Goal: Information Seeking & Learning: Check status

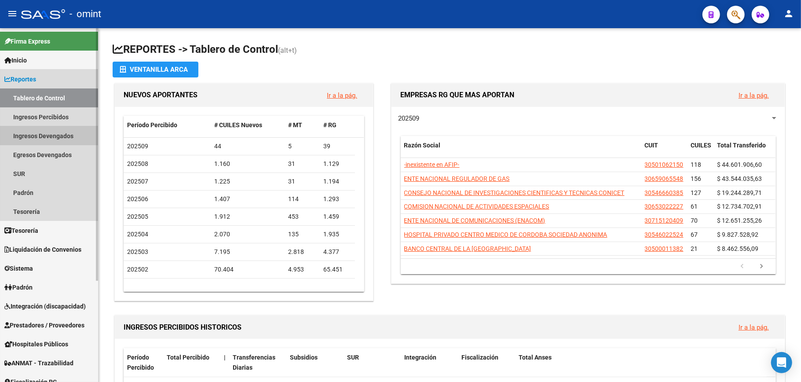
click at [33, 132] on link "Ingresos Devengados" at bounding box center [49, 135] width 98 height 19
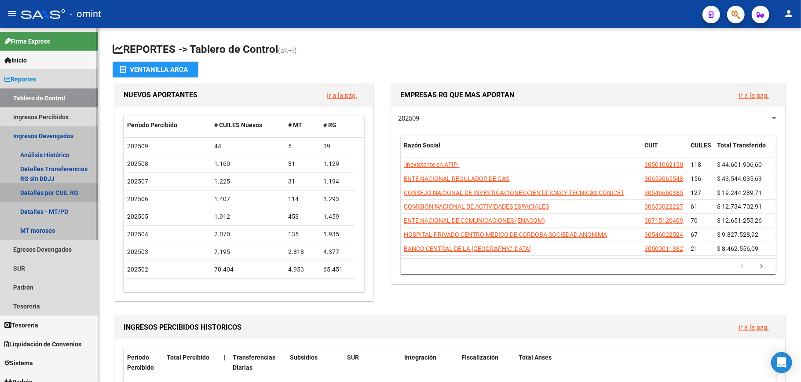
click at [43, 188] on link "Detalles por CUIL RG" at bounding box center [49, 192] width 98 height 19
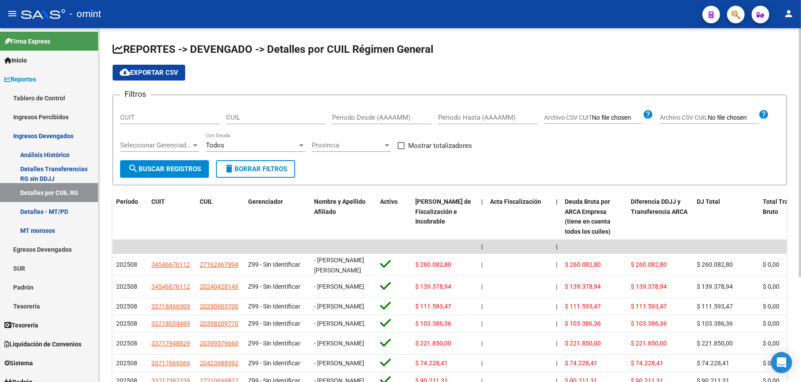
click at [139, 106] on div "CUIT" at bounding box center [169, 114] width 99 height 19
paste input "30-58673333-4"
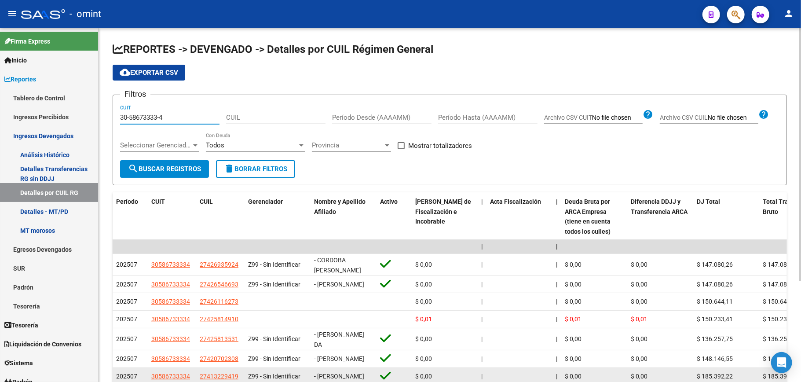
type input "30-58673333-4"
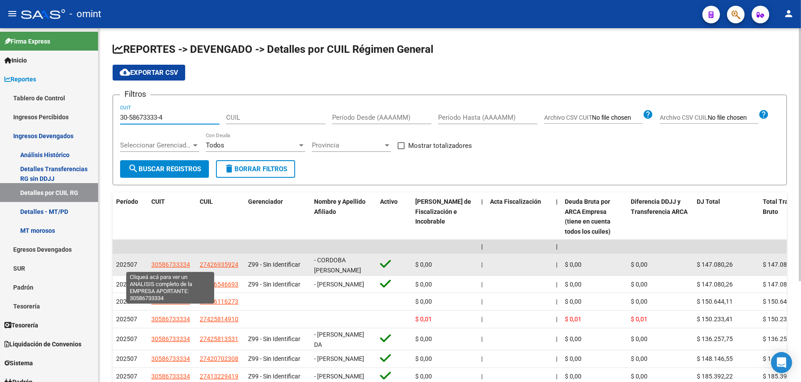
click at [165, 262] on span "30586733334" at bounding box center [170, 264] width 39 height 7
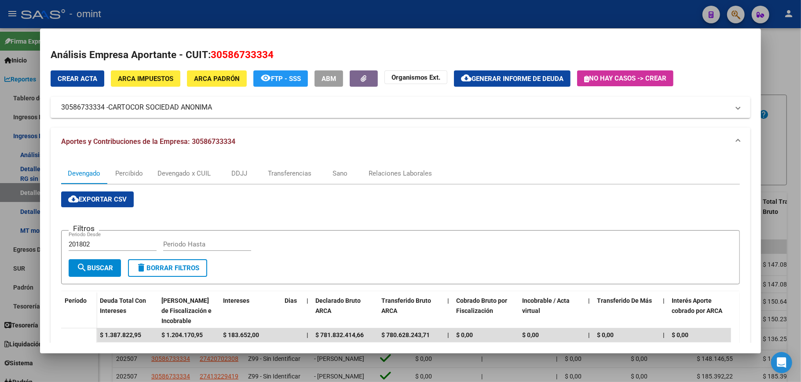
click at [776, 43] on div at bounding box center [400, 191] width 801 height 382
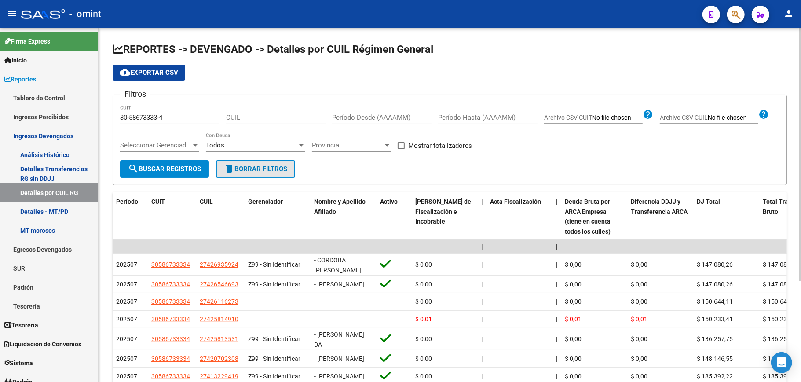
click at [251, 165] on span "delete Borrar Filtros" at bounding box center [255, 169] width 63 height 8
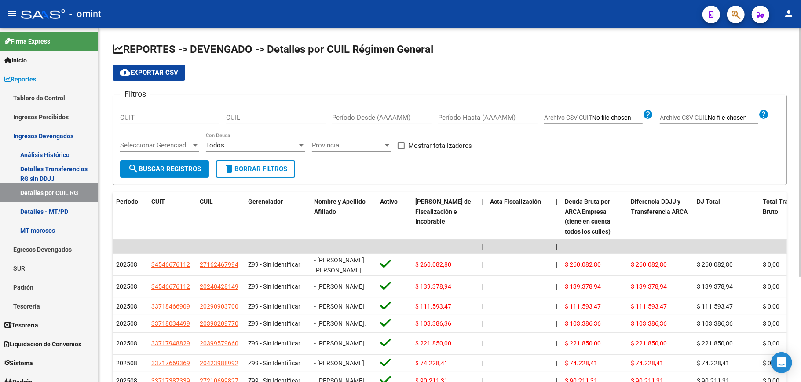
click at [251, 163] on button "delete Borrar Filtros" at bounding box center [255, 169] width 79 height 18
click at [268, 117] on input "CUIL" at bounding box center [275, 118] width 99 height 8
paste input "27-36423501-7"
type input "27-36423501-7"
click at [182, 165] on span "search Buscar Registros" at bounding box center [164, 169] width 73 height 8
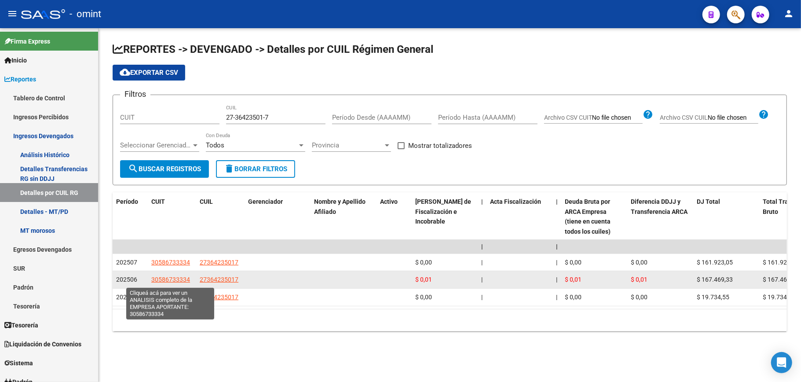
click at [174, 277] on span "30586733334" at bounding box center [170, 279] width 39 height 7
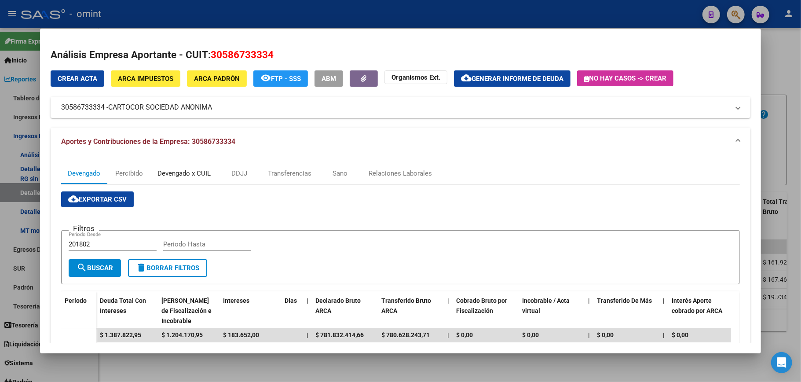
click at [191, 172] on div "Devengado x CUIL" at bounding box center [184, 174] width 53 height 10
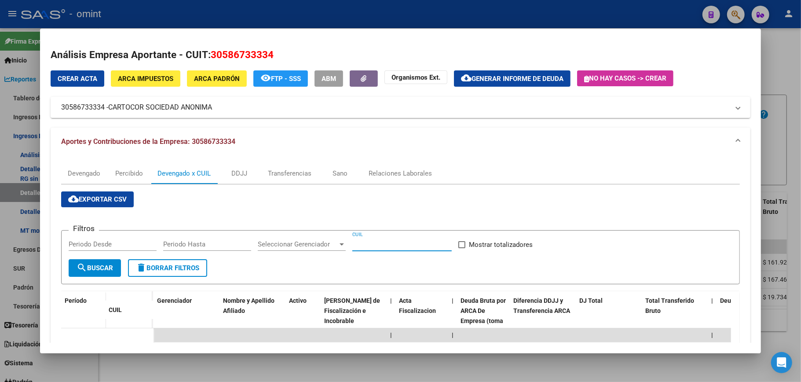
paste input "30-58673333-4"
type input "30-58673333-4"
drag, startPoint x: 403, startPoint y: 243, endPoint x: 335, endPoint y: 242, distance: 67.8
click at [335, 242] on div "Filtros Periodo Desde Periodo Hasta Seleccionar Gerenciador Seleccionar Gerenci…" at bounding box center [401, 249] width 664 height 22
paste input "27-36423501-7"
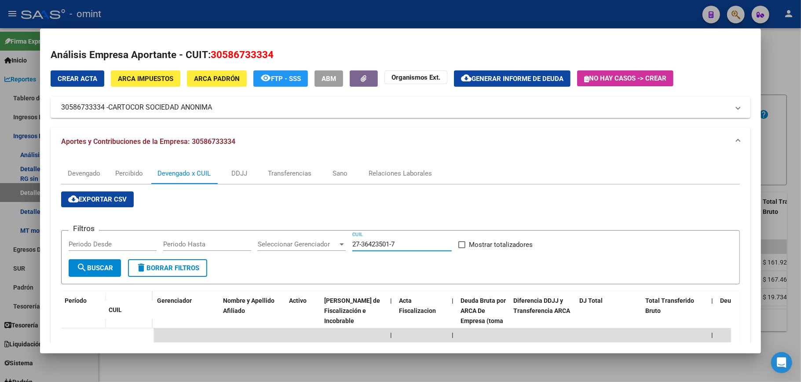
type input "27-36423501-7"
click at [99, 264] on span "search Buscar" at bounding box center [95, 268] width 37 height 8
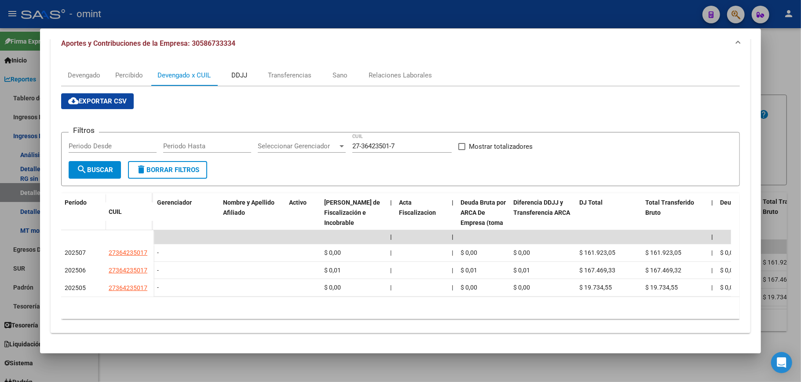
click at [242, 70] on div "DDJJ" at bounding box center [239, 75] width 16 height 10
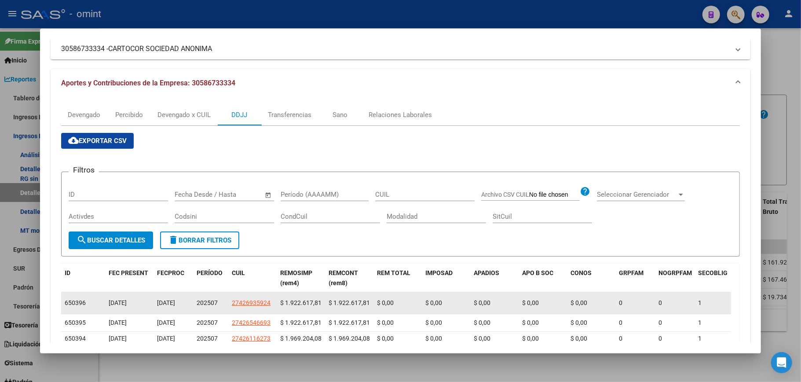
scroll to position [117, 0]
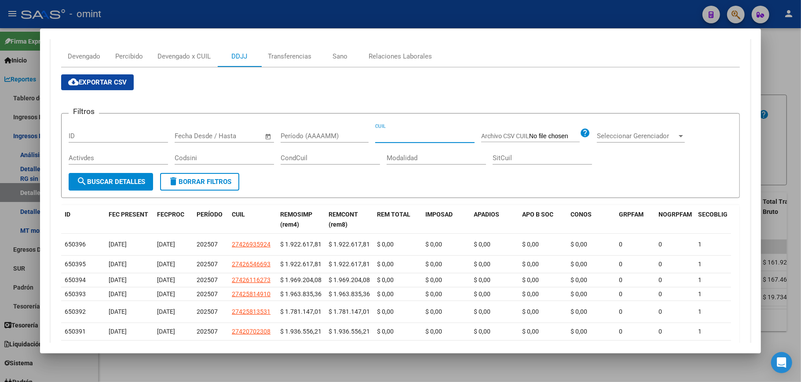
drag, startPoint x: 400, startPoint y: 131, endPoint x: 382, endPoint y: 136, distance: 18.0
click at [382, 136] on input "CUIL" at bounding box center [424, 136] width 99 height 8
paste input "27-36423501-7"
type input "27-36423501-7"
click at [116, 182] on span "search Buscar Detalles" at bounding box center [111, 182] width 69 height 8
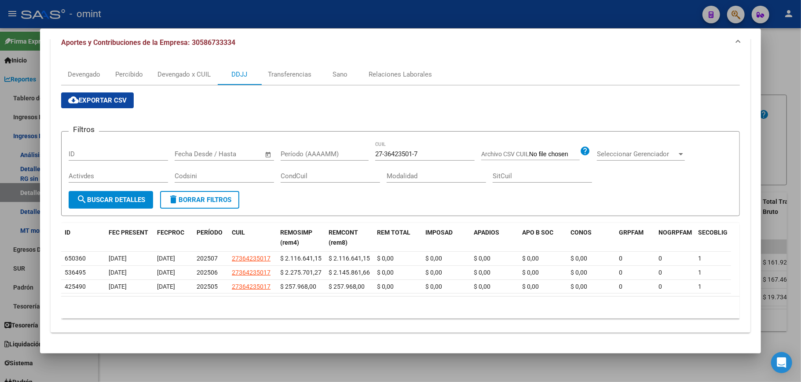
scroll to position [109, 0]
click at [771, 58] on div at bounding box center [400, 191] width 801 height 382
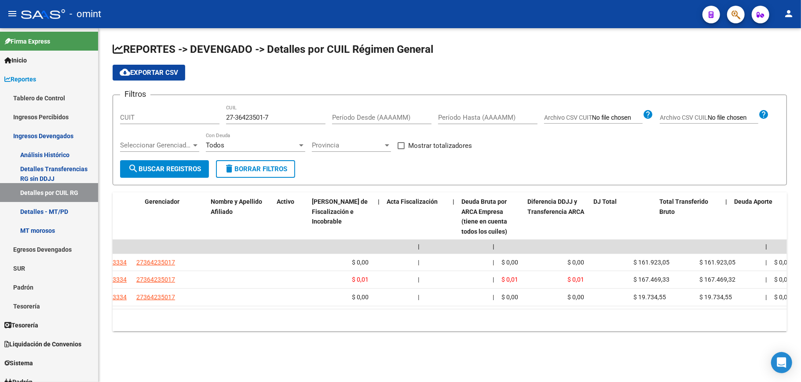
scroll to position [0, 0]
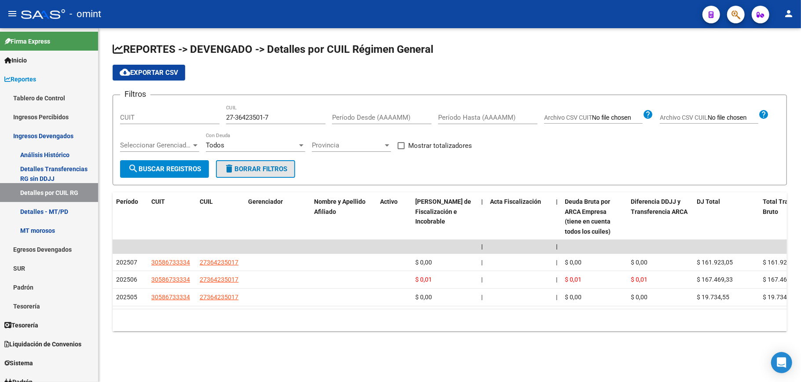
click at [261, 171] on span "delete Borrar Filtros" at bounding box center [255, 169] width 63 height 8
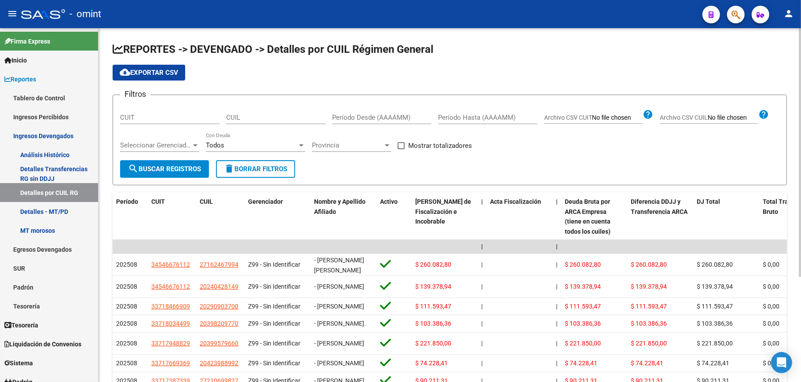
click at [161, 108] on div "CUIT" at bounding box center [169, 114] width 99 height 19
paste input "30-71708472-8"
type input "30-71708472-8"
click at [363, 115] on input "Período Desde (AAAAMM)" at bounding box center [381, 118] width 99 height 8
type input "202506"
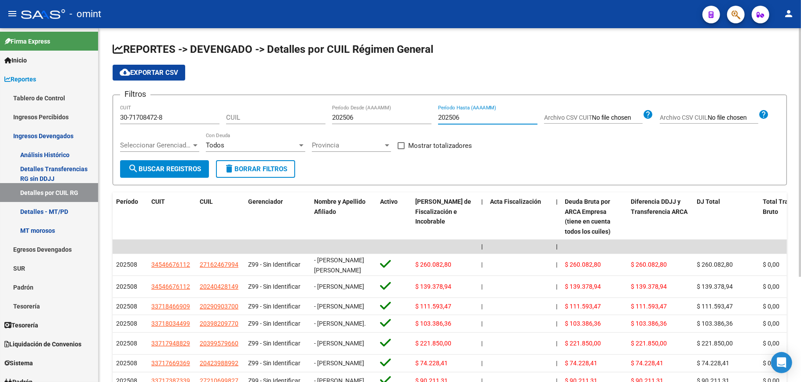
type input "202506"
click at [180, 166] on span "search Buscar Registros" at bounding box center [164, 169] width 73 height 8
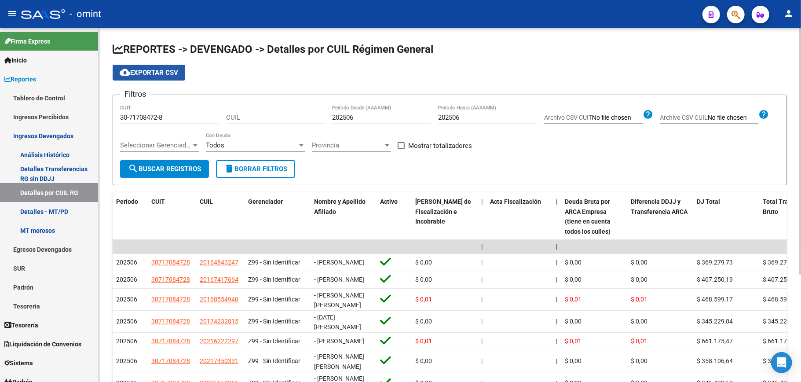
click at [164, 70] on span "cloud_download Exportar CSV" at bounding box center [149, 73] width 59 height 8
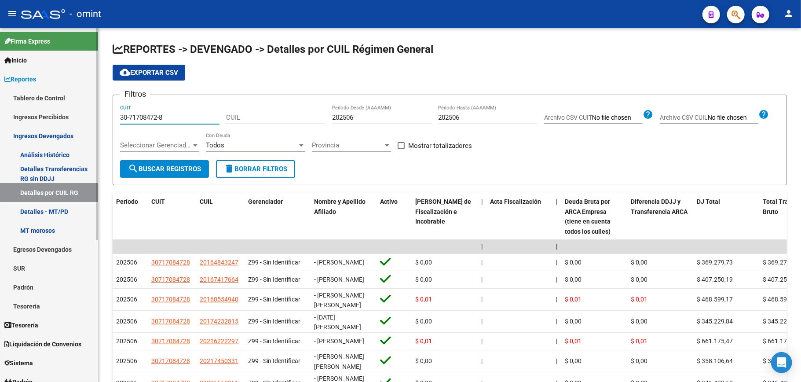
drag, startPoint x: 164, startPoint y: 114, endPoint x: 72, endPoint y: 115, distance: 92.0
click at [72, 115] on mat-sidenav-container "Firma Express Inicio Instructivos Contacto OS Reportes Tablero de Control Ingre…" at bounding box center [400, 205] width 801 height 354
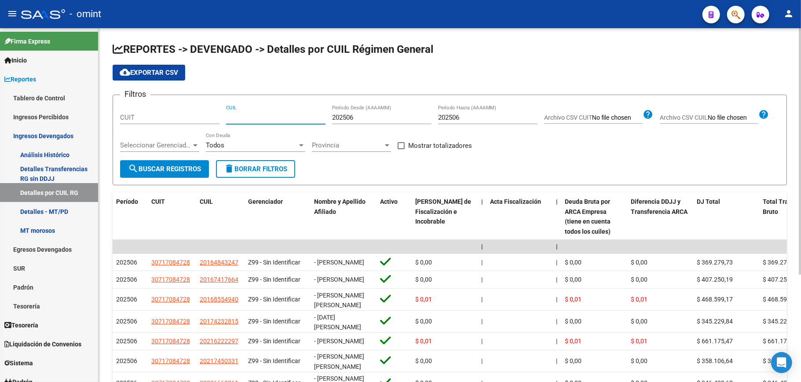
click at [247, 117] on input "CUIL" at bounding box center [275, 118] width 99 height 8
paste input "20-16484324-7"
type input "20-16484324-7"
click at [171, 167] on span "search Buscar Registros" at bounding box center [164, 169] width 73 height 8
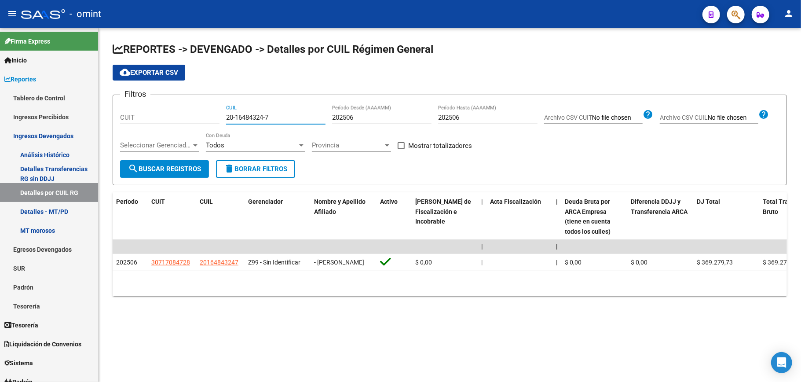
drag, startPoint x: 270, startPoint y: 115, endPoint x: 227, endPoint y: 114, distance: 43.1
click at [227, 114] on input "20-16484324-7" at bounding box center [275, 118] width 99 height 8
click at [569, 48] on h1 "REPORTES -> DEVENGADO -> Detalles por CUIL Régimen General" at bounding box center [450, 49] width 675 height 15
click at [518, 57] on app-list-header "REPORTES -> DEVENGADO -> Detalles por CUIL Régimen General cloud_download Expor…" at bounding box center [450, 113] width 675 height 143
click at [789, 15] on mat-icon "person" at bounding box center [789, 13] width 11 height 11
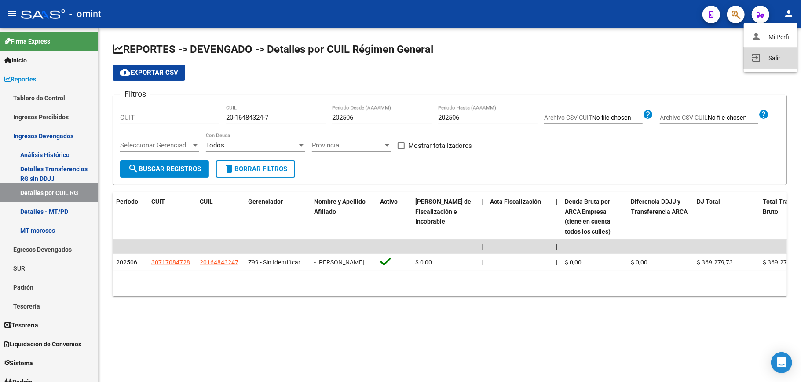
click at [764, 58] on button "exit_to_app Salir" at bounding box center [771, 58] width 54 height 21
